Goal: Task Accomplishment & Management: Complete application form

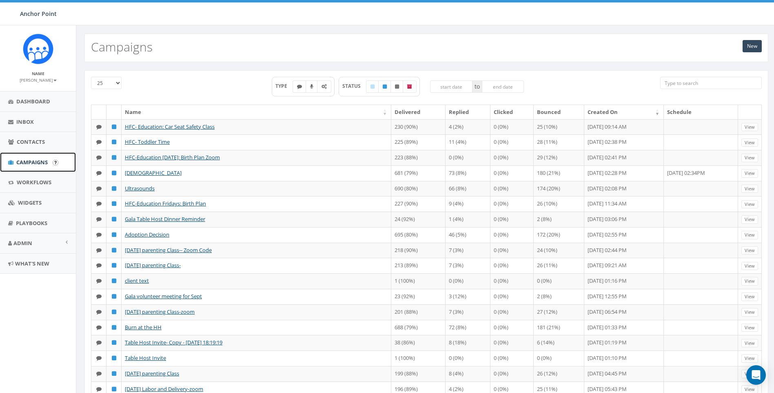
click at [39, 161] on span "Campaigns" at bounding box center [31, 161] width 31 height 7
click at [750, 44] on link "New" at bounding box center [752, 46] width 19 height 12
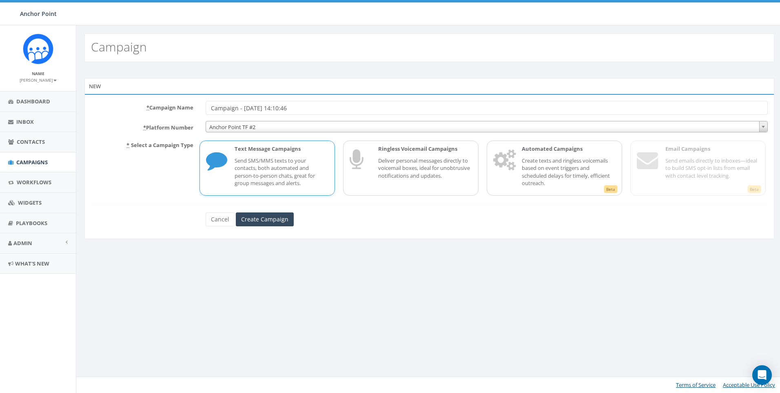
click at [242, 127] on span "Anchor Point TF #2" at bounding box center [487, 126] width 562 height 11
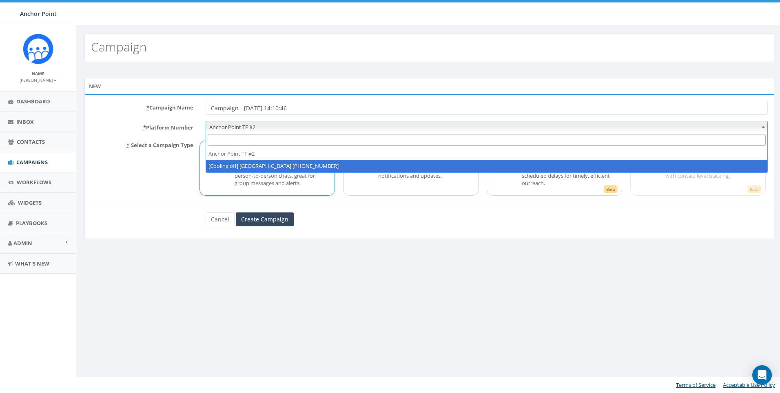
select select "2317893"
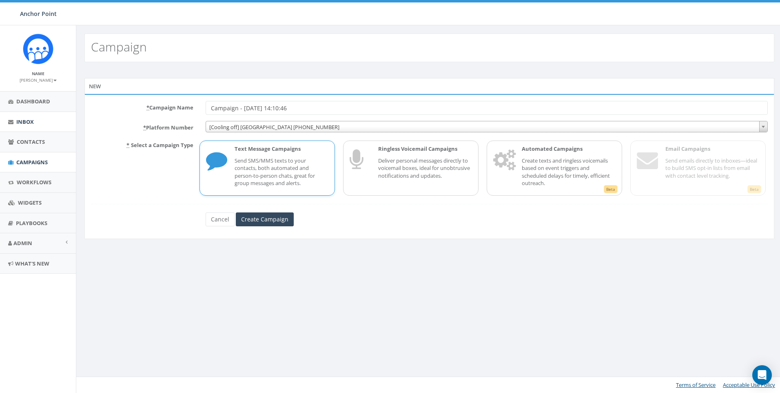
drag, startPoint x: 327, startPoint y: 109, endPoint x: 48, endPoint y: 127, distance: 279.3
click at [48, 127] on body "Anchor Point Anchor Point Profile Sign Out 0.00 % of Available Amount Used You …" at bounding box center [390, 196] width 780 height 393
type input "P"
type input "Online Conference"
click at [275, 221] on input "Create Campaign" at bounding box center [265, 219] width 58 height 14
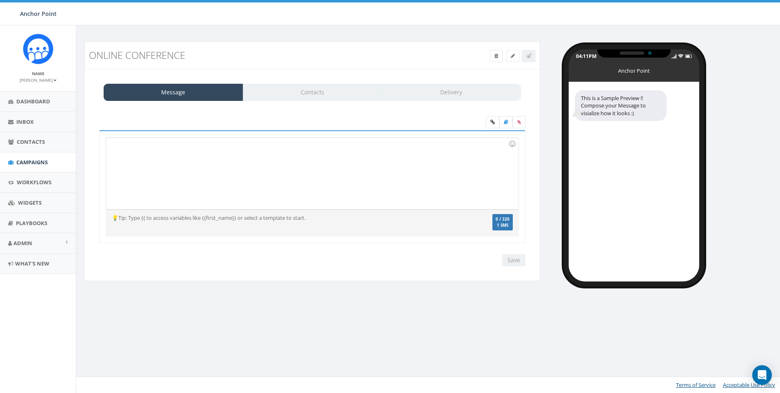
click at [275, 148] on div at bounding box center [312, 173] width 412 height 71
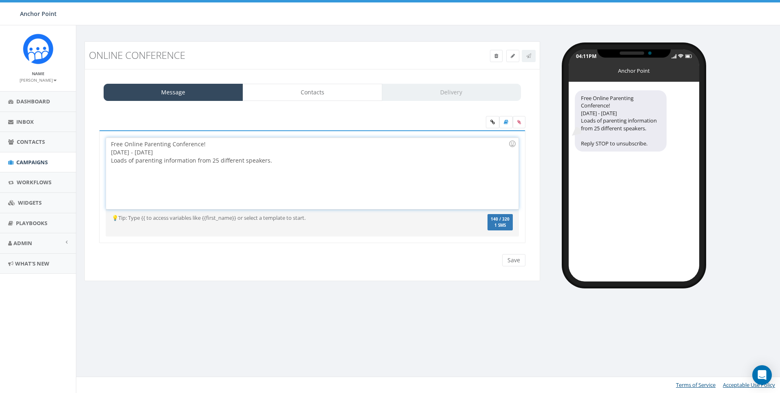
click at [316, 163] on div "Free Online Parenting Conference! October 9th - 13th Loads of parenting informa…" at bounding box center [312, 173] width 412 height 71
click at [229, 175] on div "Free Online Parenting Conference! October 9th - 13th Loads of parenting informa…" at bounding box center [312, 173] width 412 height 71
drag, startPoint x: 226, startPoint y: 171, endPoint x: 102, endPoint y: 165, distance: 124.2
click at [102, 165] on div "Free Online Parenting Conference! October 9th - 13th Loads of parenting informa…" at bounding box center [312, 186] width 427 height 113
click at [518, 123] on icon at bounding box center [520, 122] width 4 height 5
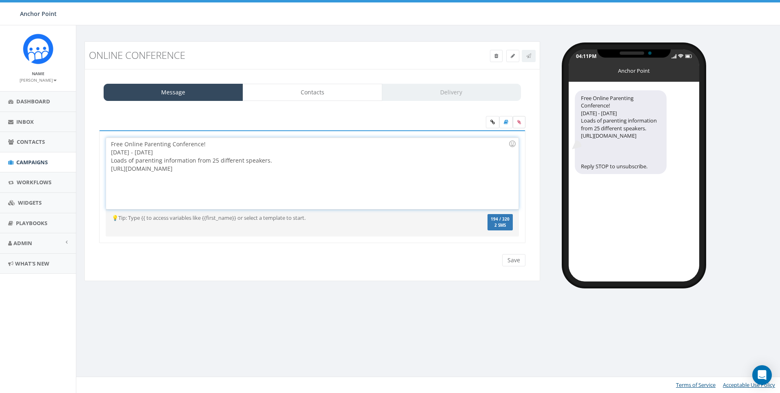
click at [0, 0] on input "file" at bounding box center [0, 0] width 0 height 0
click at [523, 122] on label at bounding box center [519, 122] width 13 height 12
click at [0, 0] on input "file" at bounding box center [0, 0] width 0 height 0
click at [520, 122] on icon at bounding box center [520, 122] width 4 height 5
click at [0, 0] on input "file" at bounding box center [0, 0] width 0 height 0
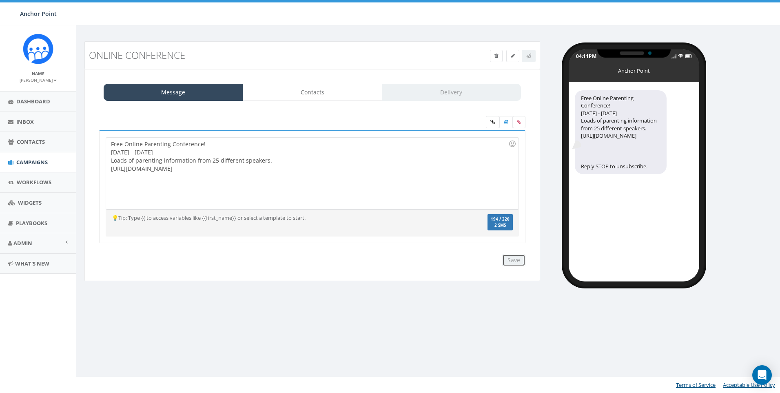
click at [518, 262] on input "Save" at bounding box center [513, 260] width 23 height 12
click at [521, 120] on icon at bounding box center [520, 122] width 4 height 5
click at [0, 0] on input "file" at bounding box center [0, 0] width 0 height 0
drag, startPoint x: 276, startPoint y: 172, endPoint x: 80, endPoint y: 134, distance: 199.6
click at [80, 134] on div "Online Conference Test Message Status: Message Contacts Delivery Free Online Pa…" at bounding box center [312, 166] width 468 height 250
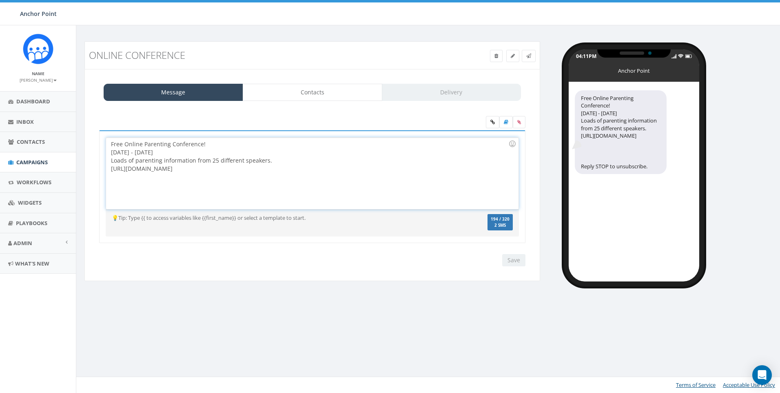
copy div "Free Online Parenting Conference! October 9th - 13th Loads of parenting informa…"
click at [521, 122] on icon at bounding box center [520, 122] width 4 height 5
click at [0, 0] on input "file" at bounding box center [0, 0] width 0 height 0
click at [520, 120] on icon at bounding box center [520, 122] width 4 height 5
click at [0, 0] on input "file" at bounding box center [0, 0] width 0 height 0
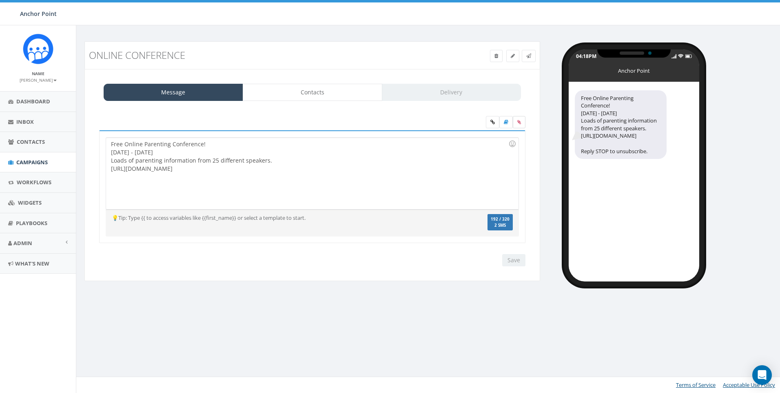
click at [521, 122] on icon at bounding box center [520, 122] width 4 height 5
click at [0, 0] on input "file" at bounding box center [0, 0] width 0 height 0
click at [521, 124] on icon at bounding box center [520, 122] width 4 height 5
click at [0, 0] on input "file" at bounding box center [0, 0] width 0 height 0
click at [520, 122] on icon at bounding box center [520, 122] width 4 height 5
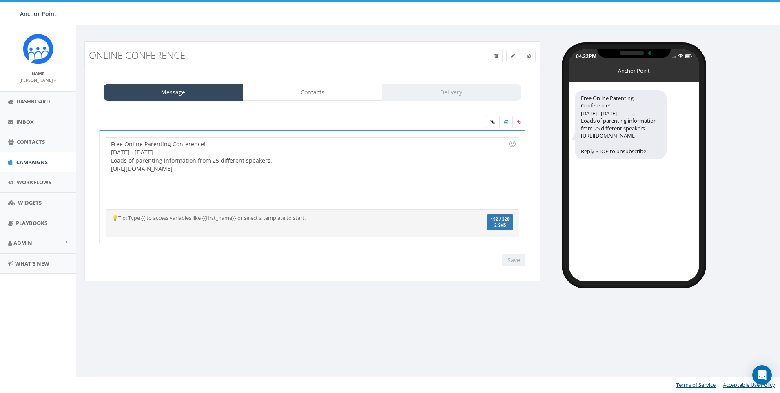
click at [0, 0] on input "file" at bounding box center [0, 0] width 0 height 0
click at [520, 121] on icon at bounding box center [520, 122] width 4 height 5
click at [0, 0] on input "file" at bounding box center [0, 0] width 0 height 0
click at [291, 157] on div "Free Online Parenting Conference! October 9th - 13th Loads of parenting informa…" at bounding box center [312, 173] width 412 height 71
click at [494, 123] on icon at bounding box center [493, 122] width 4 height 5
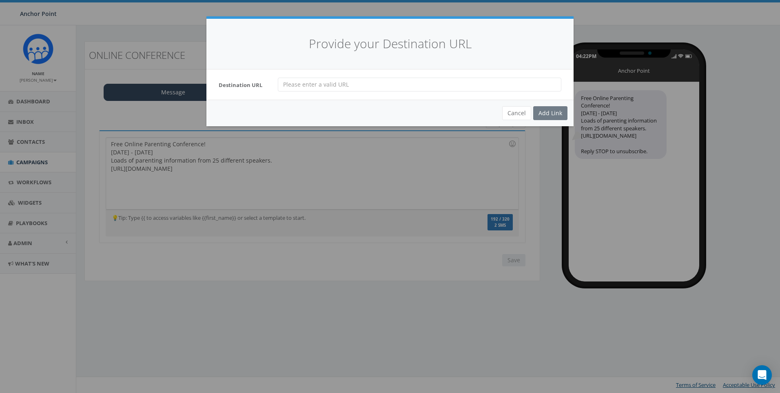
click at [400, 87] on input "url" at bounding box center [420, 85] width 284 height 14
paste input "Free Online Parenting Conference! October 9th - 13th Loads of parenting informa…"
type input "Free Online Parenting Conference! October 9th - 13th Loads of parenting informa…"
click at [557, 115] on div "Add Link" at bounding box center [550, 113] width 34 height 14
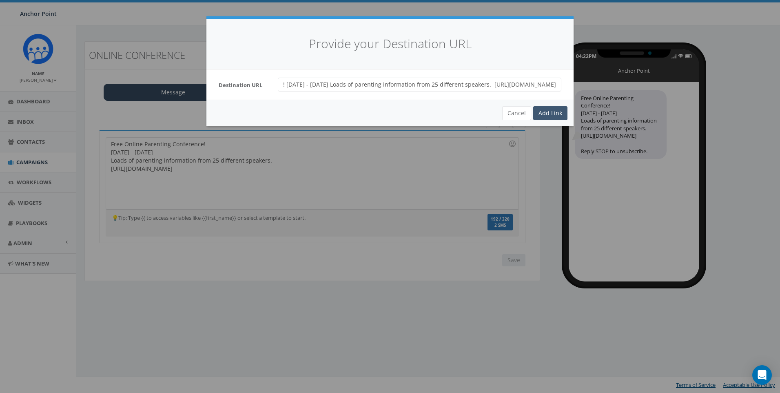
scroll to position [0, 0]
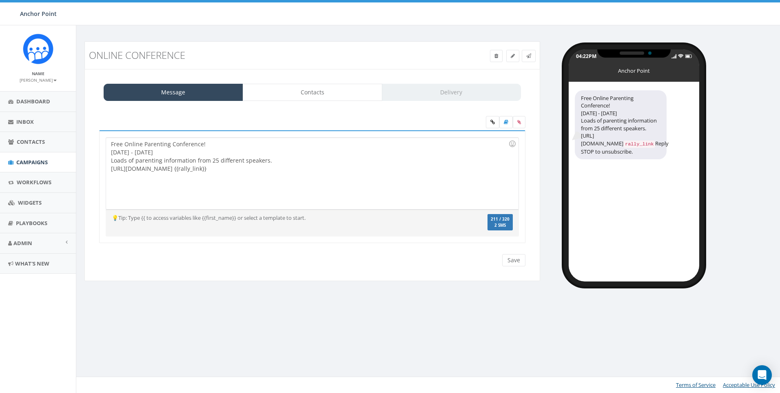
click at [282, 163] on div "Free Online Parenting Conference! October 9th - 13th Loads of parenting informa…" at bounding box center [312, 173] width 412 height 71
click at [515, 260] on input "Save" at bounding box center [513, 260] width 23 height 12
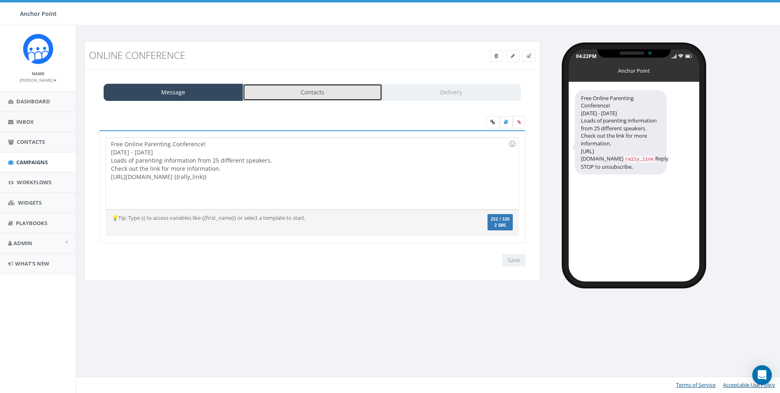
click at [313, 95] on link "Contacts" at bounding box center [313, 92] width 140 height 17
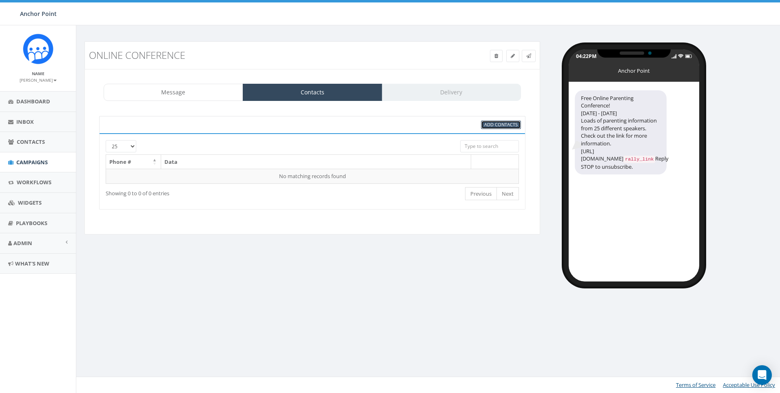
click at [509, 127] on span "Add Contacts" at bounding box center [500, 124] width 33 height 6
select select
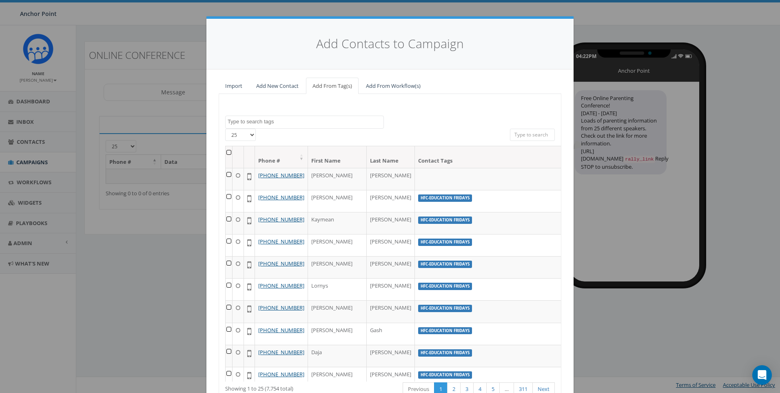
click at [281, 123] on textarea "Search" at bounding box center [306, 121] width 156 height 7
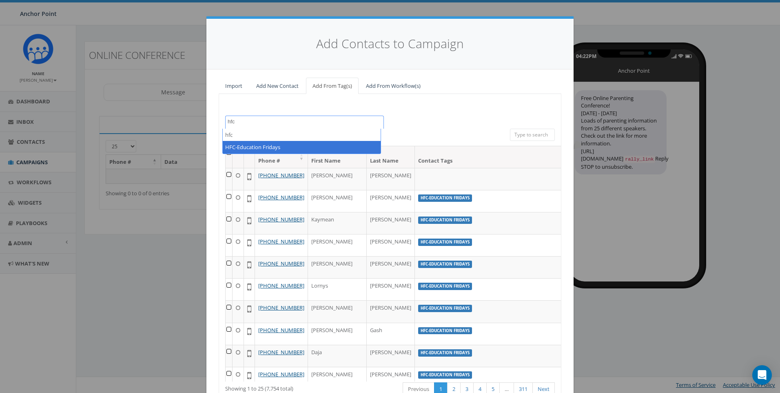
type textarea "hfc"
select select "HFC-Education Fridays"
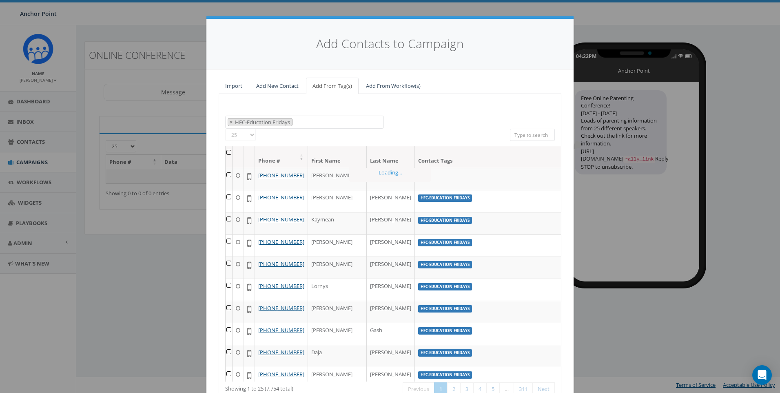
scroll to position [257, 0]
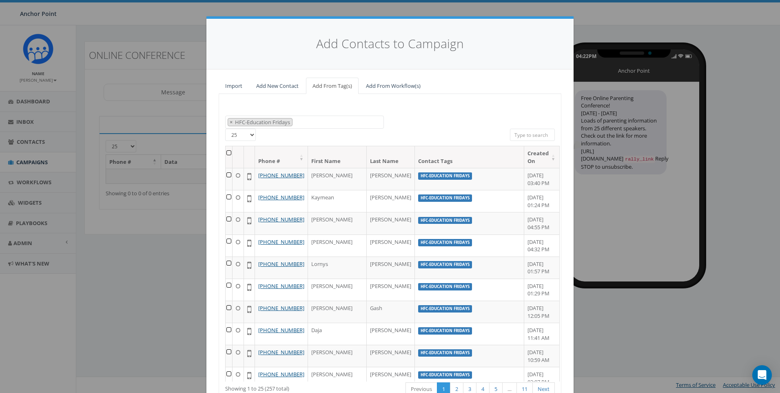
click at [245, 132] on select "25 50 100" at bounding box center [240, 135] width 31 height 12
select select "100"
click at [225, 129] on select "25 50 100" at bounding box center [240, 135] width 31 height 12
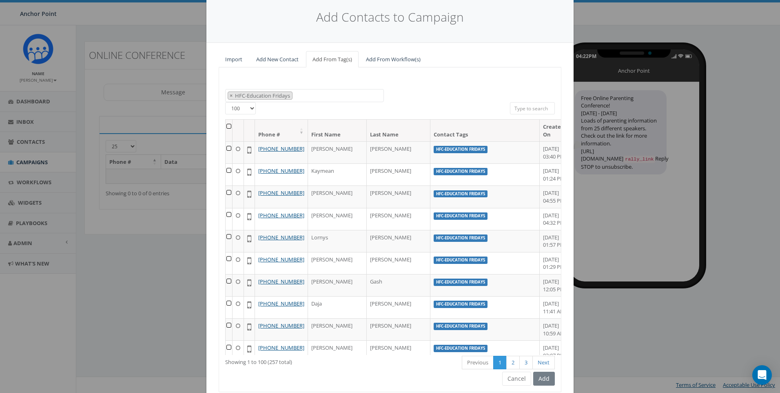
scroll to position [0, 0]
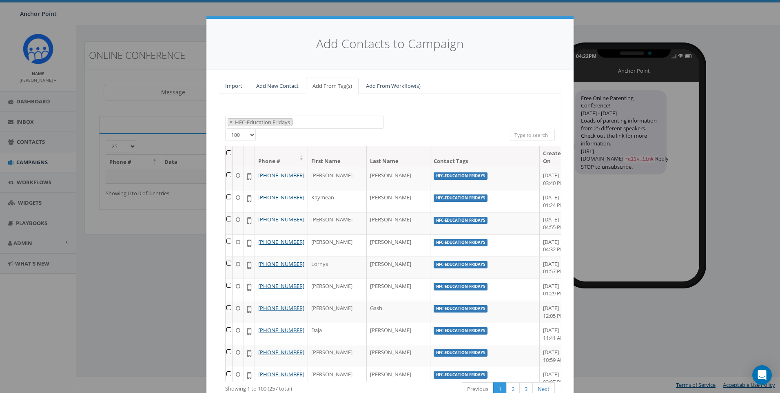
click at [229, 153] on th at bounding box center [229, 157] width 7 height 22
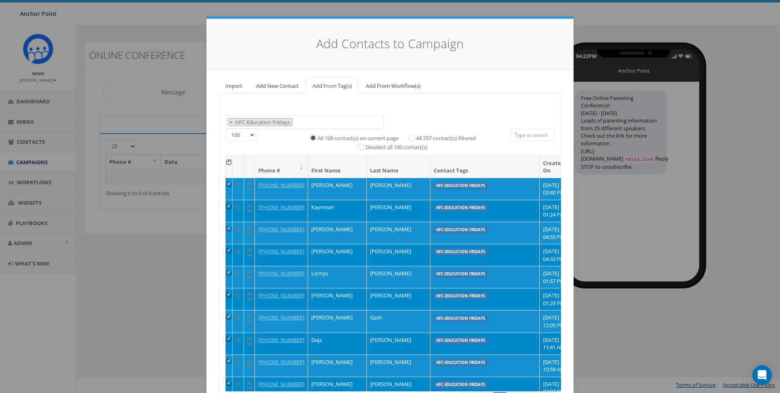
click at [416, 138] on label "All 257 contact(s) filtered" at bounding box center [446, 138] width 60 height 8
click at [414, 138] on input "All 257 contact(s) filtered" at bounding box center [413, 136] width 5 height 5
radio input "true"
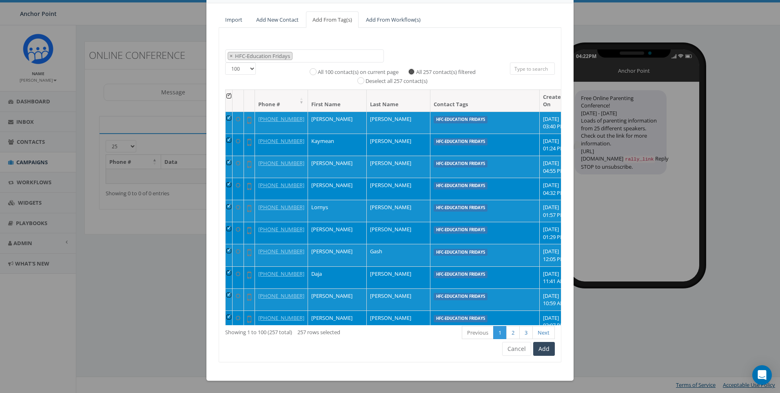
scroll to position [245, 0]
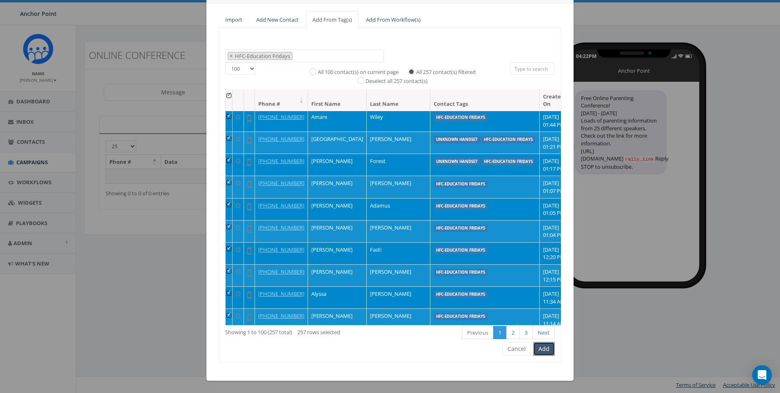
click at [547, 349] on button "Add" at bounding box center [544, 349] width 22 height 14
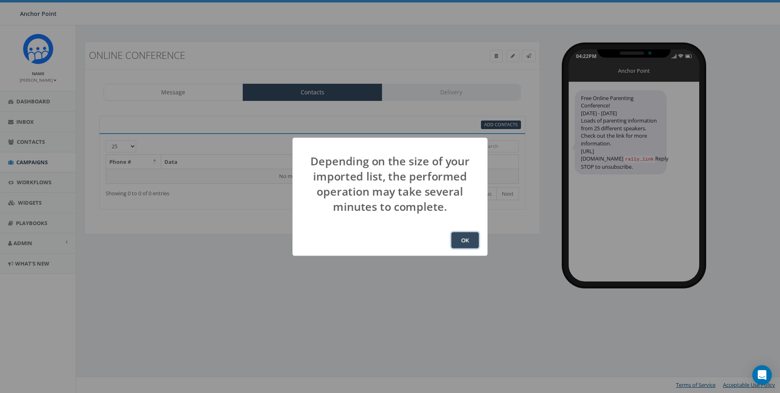
click at [471, 238] on button "OK" at bounding box center [465, 240] width 28 height 16
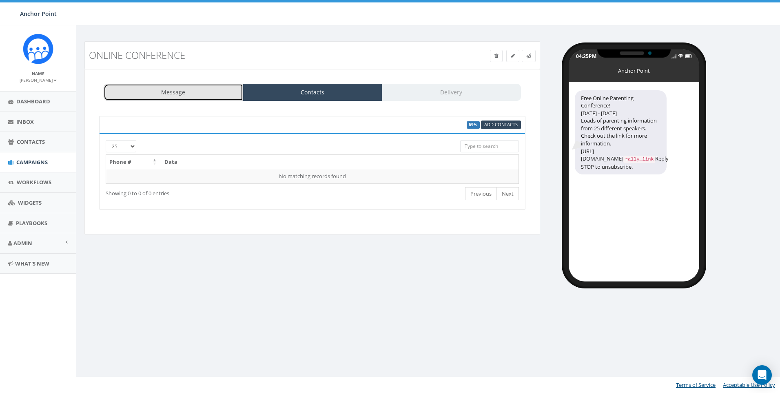
click at [164, 100] on link "Message" at bounding box center [174, 92] width 140 height 17
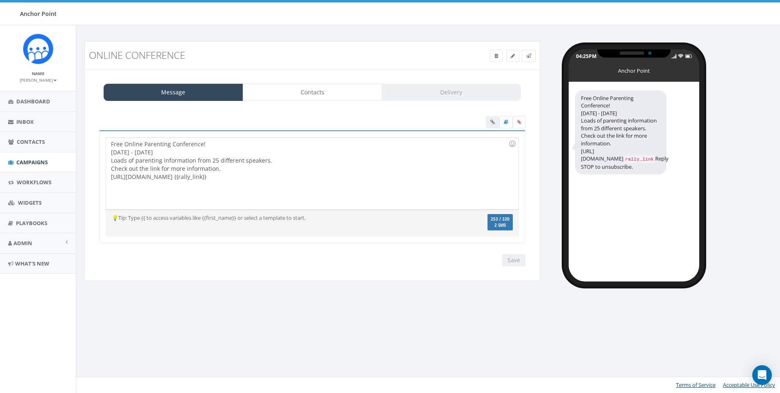
click at [321, 179] on div "Free Online Parenting Conference! [DATE] - [DATE] Loads of parenting informatio…" at bounding box center [312, 173] width 412 height 71
drag, startPoint x: 253, startPoint y: 177, endPoint x: 104, endPoint y: 184, distance: 150.0
click at [104, 184] on div "Free Online Parenting Conference! [DATE] - [DATE] Loads of parenting informatio…" at bounding box center [312, 186] width 427 height 113
click at [170, 175] on div "Free Online Parenting Conference! [DATE] - [DATE] Loads of parenting informatio…" at bounding box center [312, 173] width 412 height 71
click at [233, 165] on div "Free Online Parenting Conference! [DATE] - [DATE] Loads of parenting informatio…" at bounding box center [312, 173] width 412 height 71
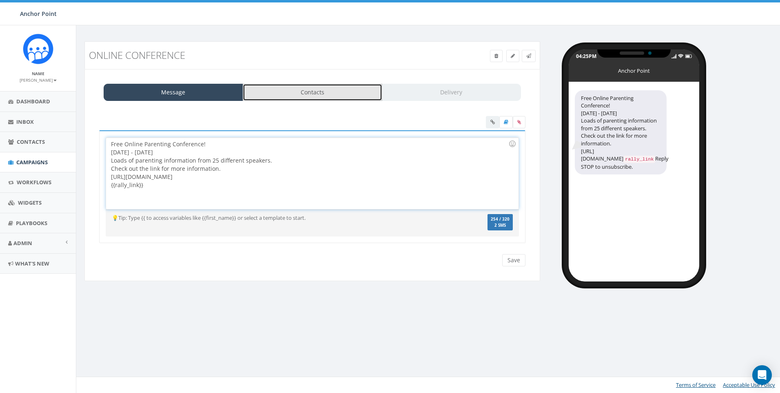
click at [312, 95] on link "Contacts" at bounding box center [313, 92] width 140 height 17
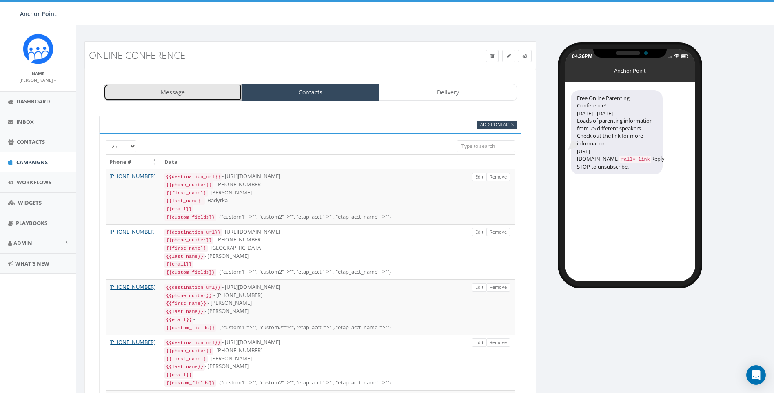
click at [171, 91] on link "Message" at bounding box center [173, 92] width 138 height 17
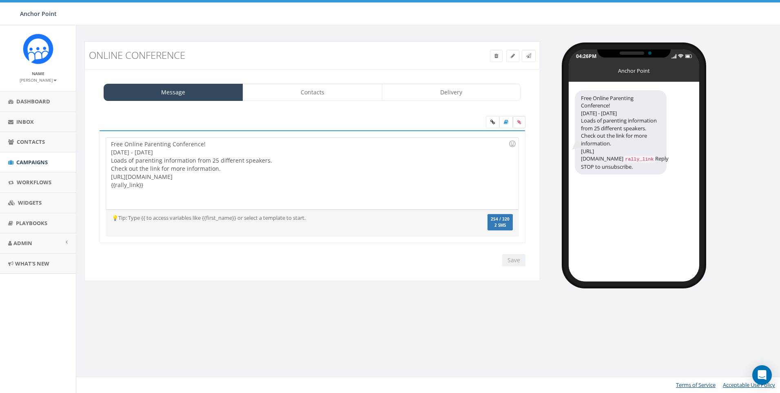
click at [520, 124] on icon at bounding box center [520, 122] width 4 height 5
click at [0, 0] on input "file" at bounding box center [0, 0] width 0 height 0
click at [269, 162] on div "Free Online Parenting Conference! October 9th - 13th Loads of parenting informa…" at bounding box center [312, 173] width 412 height 71
click at [526, 54] on link at bounding box center [529, 56] width 14 height 12
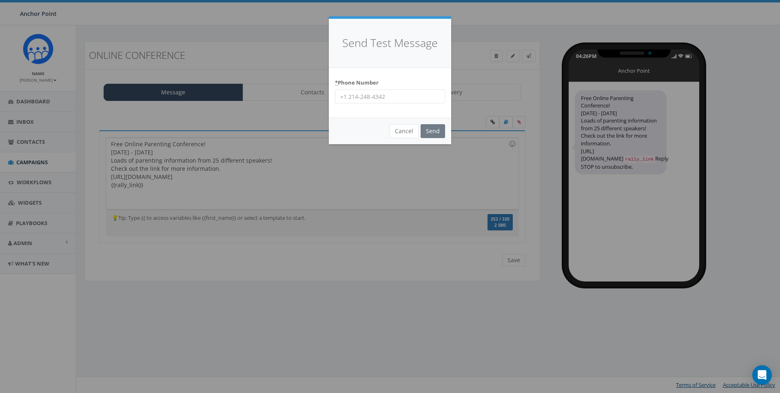
click at [351, 100] on input "* Phone Number" at bounding box center [390, 96] width 110 height 14
type input "970-443-0507"
click at [421, 124] on input "Send" at bounding box center [433, 131] width 24 height 14
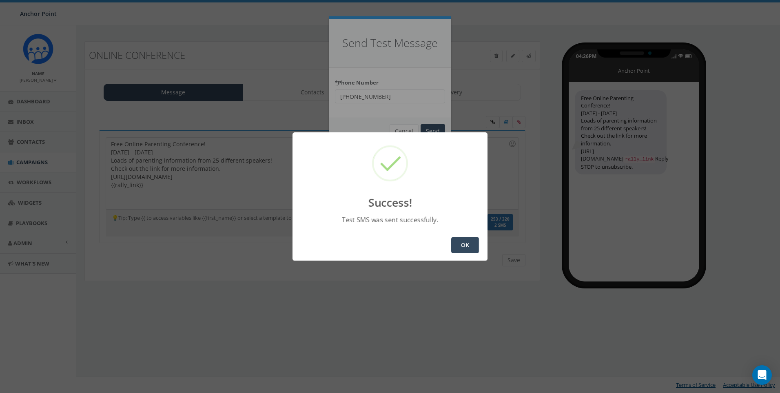
click at [470, 249] on button "OK" at bounding box center [465, 245] width 28 height 16
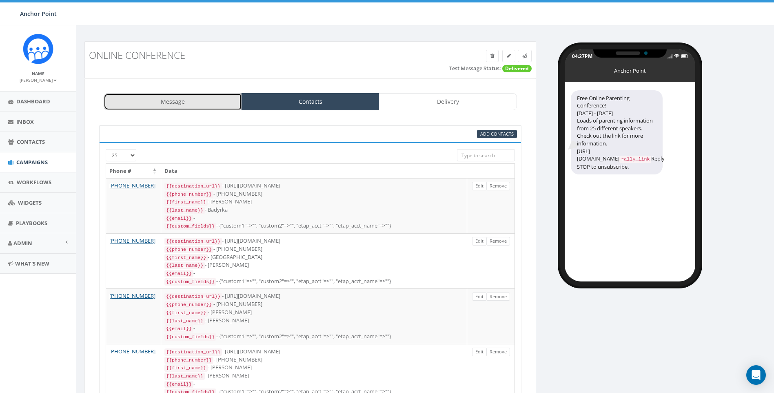
click at [189, 97] on link "Message" at bounding box center [173, 101] width 138 height 17
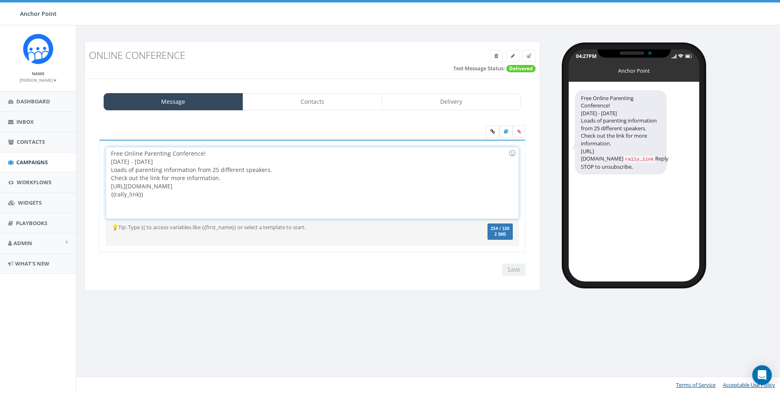
drag, startPoint x: 262, startPoint y: 185, endPoint x: 100, endPoint y: 187, distance: 162.5
click at [100, 187] on div "Free Online Parenting Conference! October 9th - 13th Loads of parenting informa…" at bounding box center [312, 196] width 427 height 113
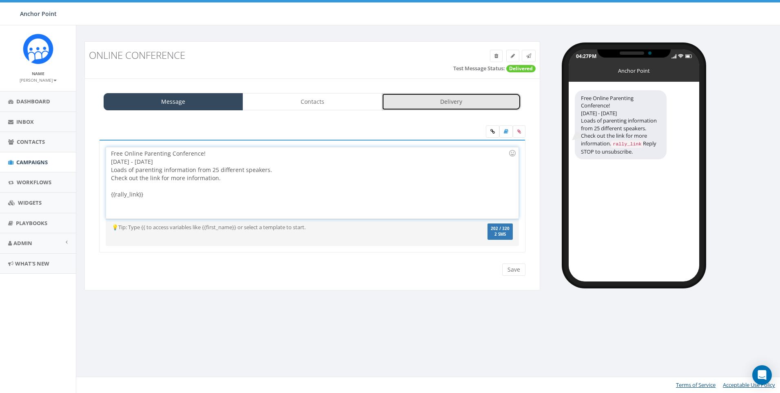
click at [466, 100] on link "Delivery" at bounding box center [452, 101] width 140 height 17
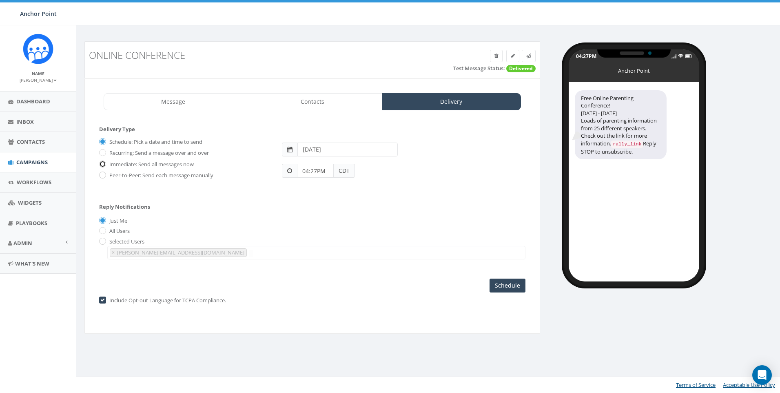
click at [104, 163] on input "Immediate: Send all messages now" at bounding box center [101, 164] width 5 height 5
radio input "true"
click at [517, 287] on input "Send Now" at bounding box center [506, 285] width 38 height 14
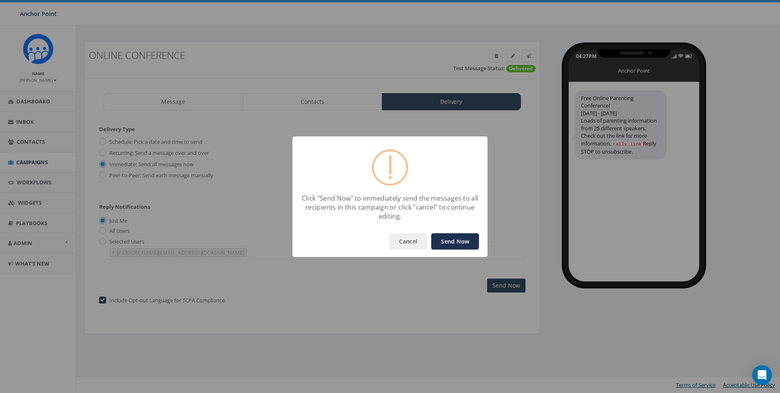
click at [468, 239] on button "Send Now" at bounding box center [455, 241] width 48 height 16
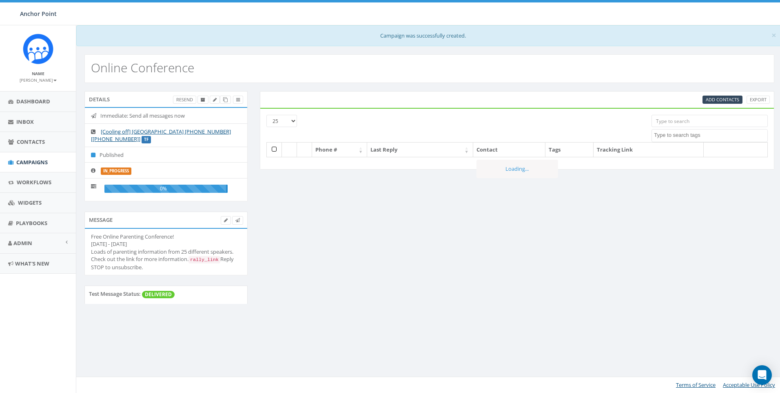
select select
